Goal: Obtain resource: Obtain resource

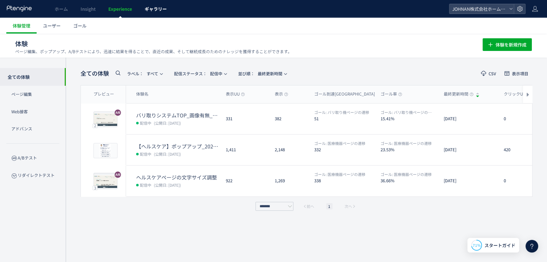
click at [158, 10] on span "ギャラリー" at bounding box center [156, 9] width 22 height 6
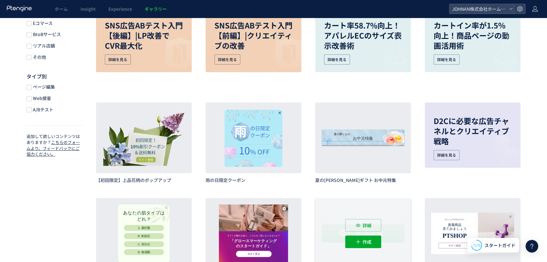
scroll to position [458, 0]
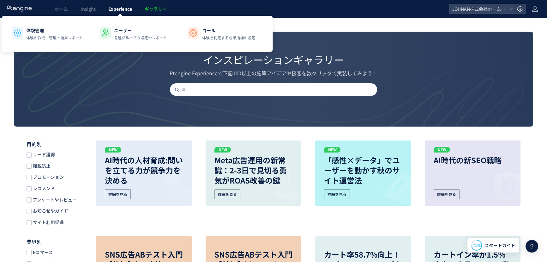
click at [126, 7] on span "Experience" at bounding box center [120, 9] width 24 height 6
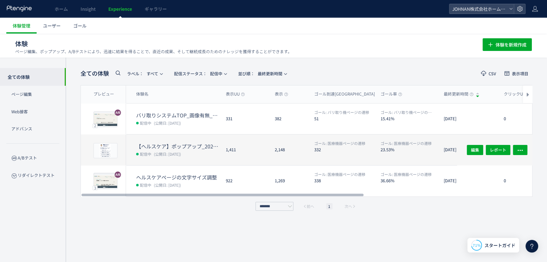
click at [181, 153] on span "(公開日: [DATE])" at bounding box center [167, 153] width 27 height 5
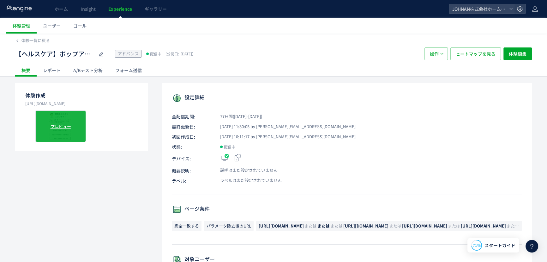
click at [74, 129] on div "プレビュー" at bounding box center [60, 126] width 51 height 32
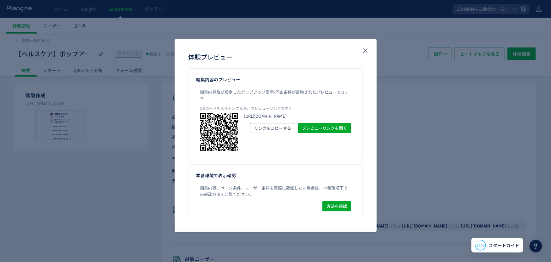
click at [283, 119] on link "[URL][DOMAIN_NAME]" at bounding box center [297, 116] width 107 height 6
click at [365, 48] on icon "close" at bounding box center [366, 51] width 8 height 8
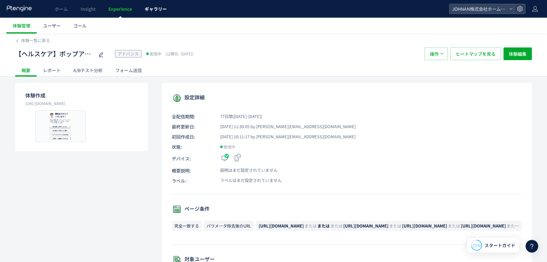
click at [157, 9] on span "ギャラリー" at bounding box center [156, 9] width 22 height 6
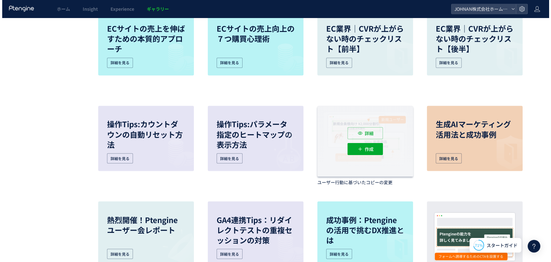
scroll to position [1602, 0]
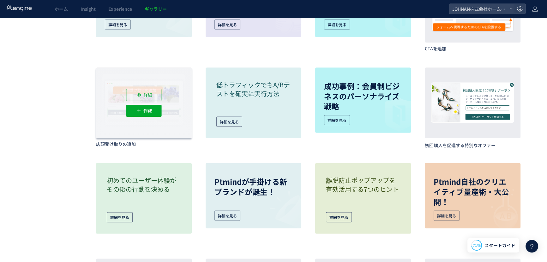
click at [138, 102] on div "詳細 作成" at bounding box center [144, 103] width 96 height 70
click at [109, 101] on div "詳細 作成" at bounding box center [144, 103] width 96 height 70
click at [110, 100] on div "詳細 作成" at bounding box center [144, 103] width 96 height 70
click at [152, 110] on div "作成" at bounding box center [143, 111] width 35 height 12
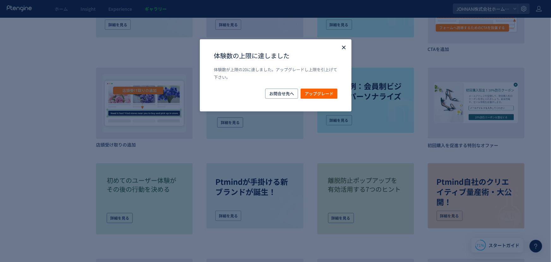
click at [344, 47] on icon "Close" at bounding box center [344, 47] width 6 height 6
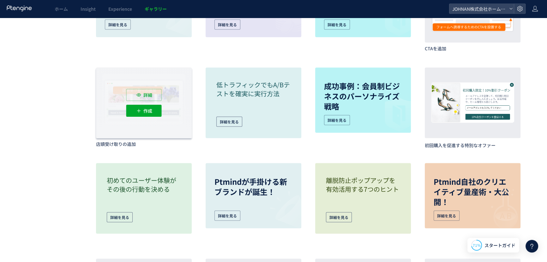
click at [174, 92] on div "詳細 作成" at bounding box center [144, 103] width 96 height 70
click at [136, 94] on icon at bounding box center [139, 95] width 6 height 6
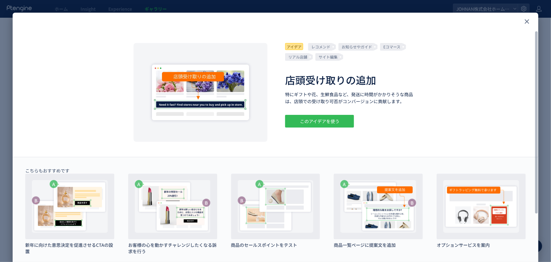
click at [309, 121] on div "このアイデアを使う" at bounding box center [319, 121] width 69 height 13
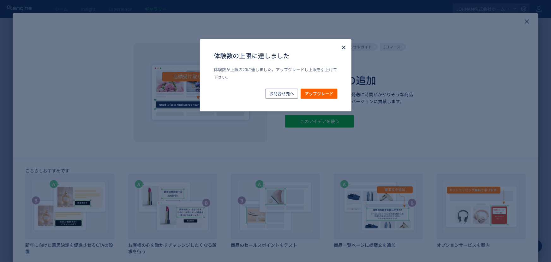
click at [342, 47] on use "Close" at bounding box center [343, 47] width 3 height 3
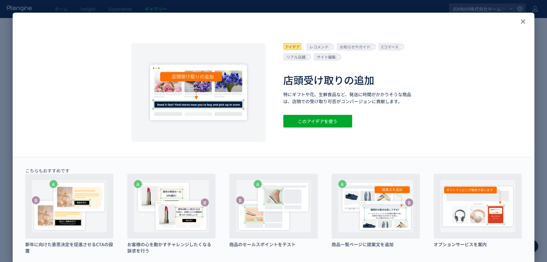
drag, startPoint x: 114, startPoint y: 21, endPoint x: 93, endPoint y: 0, distance: 30.4
click at [96, 10] on div "アイデア レコメンド お知らせやガイド Eコマース リアル店舗 サイト編集 店頭受け取りの追加 特にギフトや花、生鮮食品など、発送に時間がかかりそうな商品は、…" at bounding box center [273, 131] width 547 height 262
